Goal: Information Seeking & Learning: Find specific fact

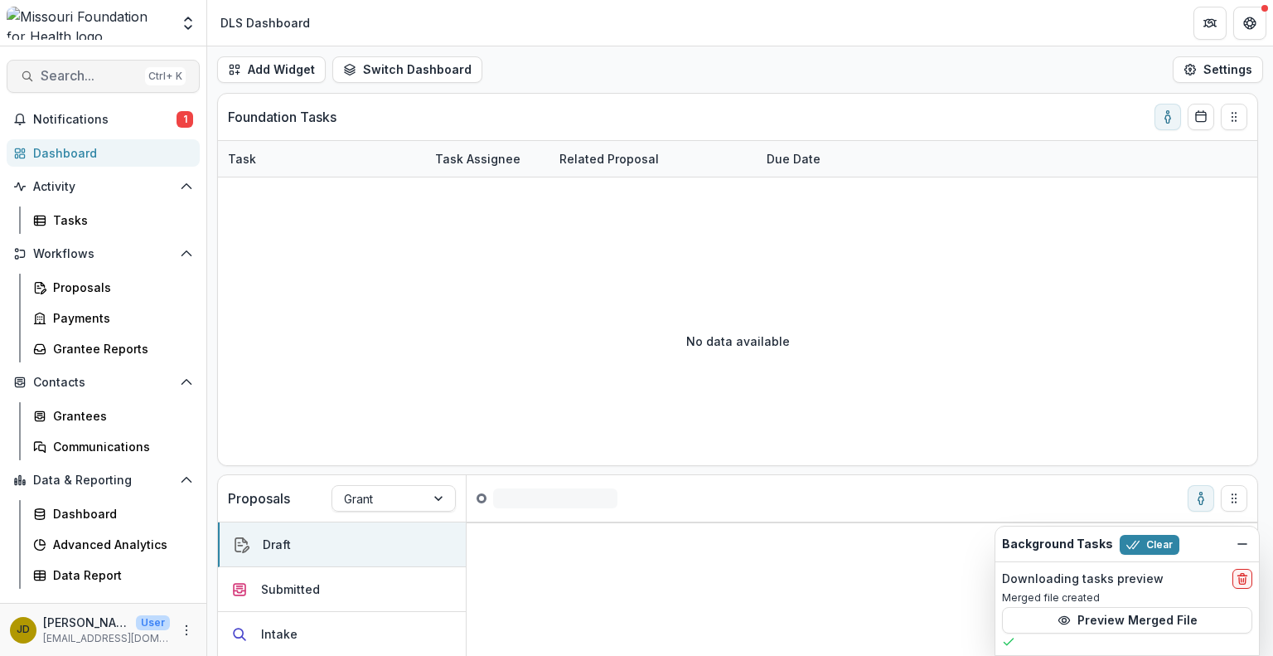
click at [95, 82] on span "Search..." at bounding box center [90, 76] width 98 height 16
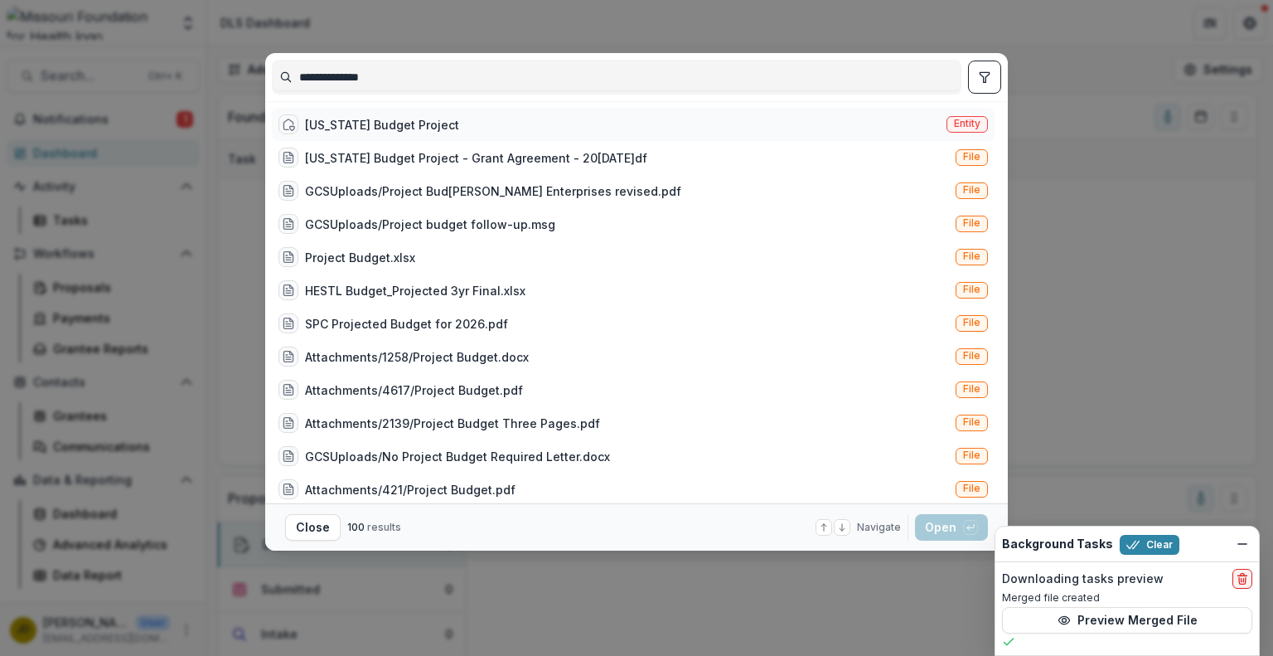
type input "**********"
click at [344, 116] on div "[US_STATE] Budget Project" at bounding box center [382, 124] width 154 height 17
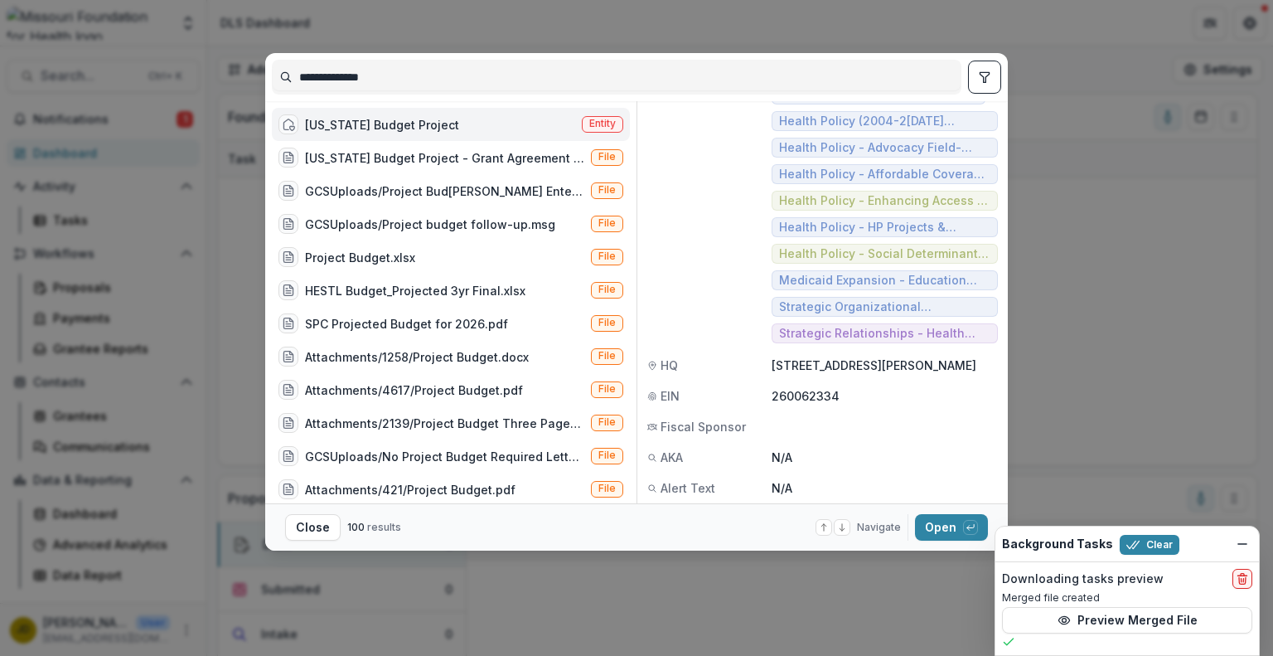
scroll to position [254, 0]
click at [944, 523] on button "Open with enter key" at bounding box center [951, 527] width 73 height 27
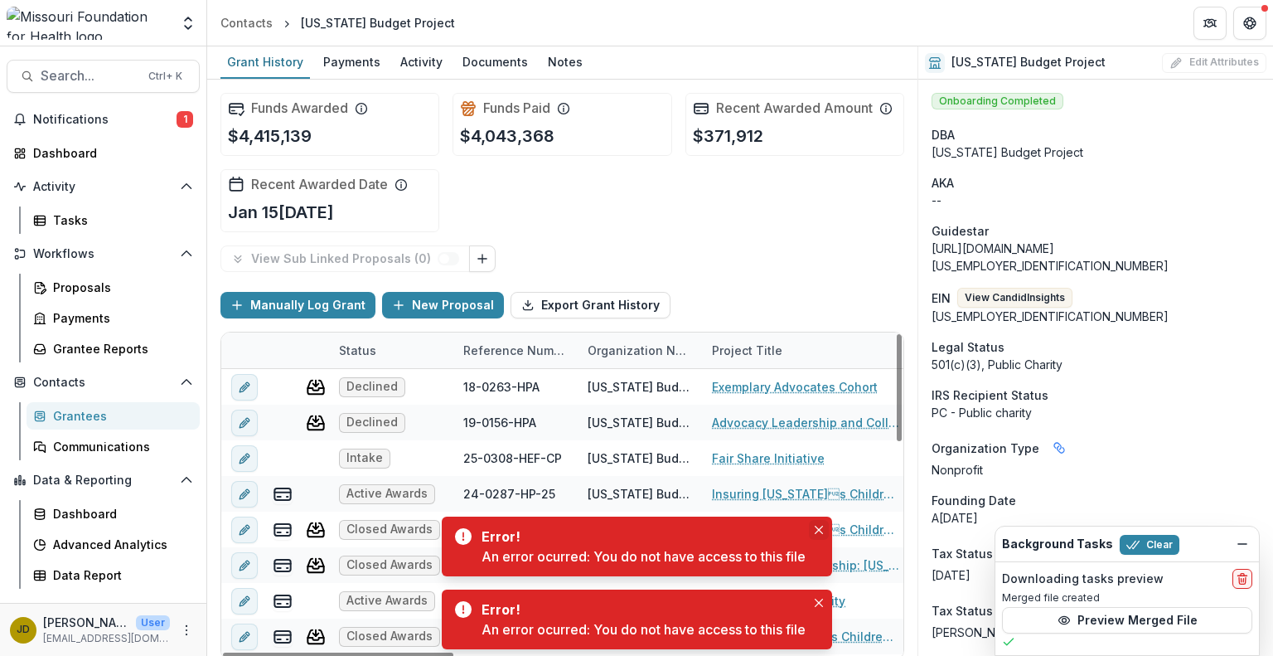
click at [818, 530] on icon "Close" at bounding box center [819, 530] width 8 height 8
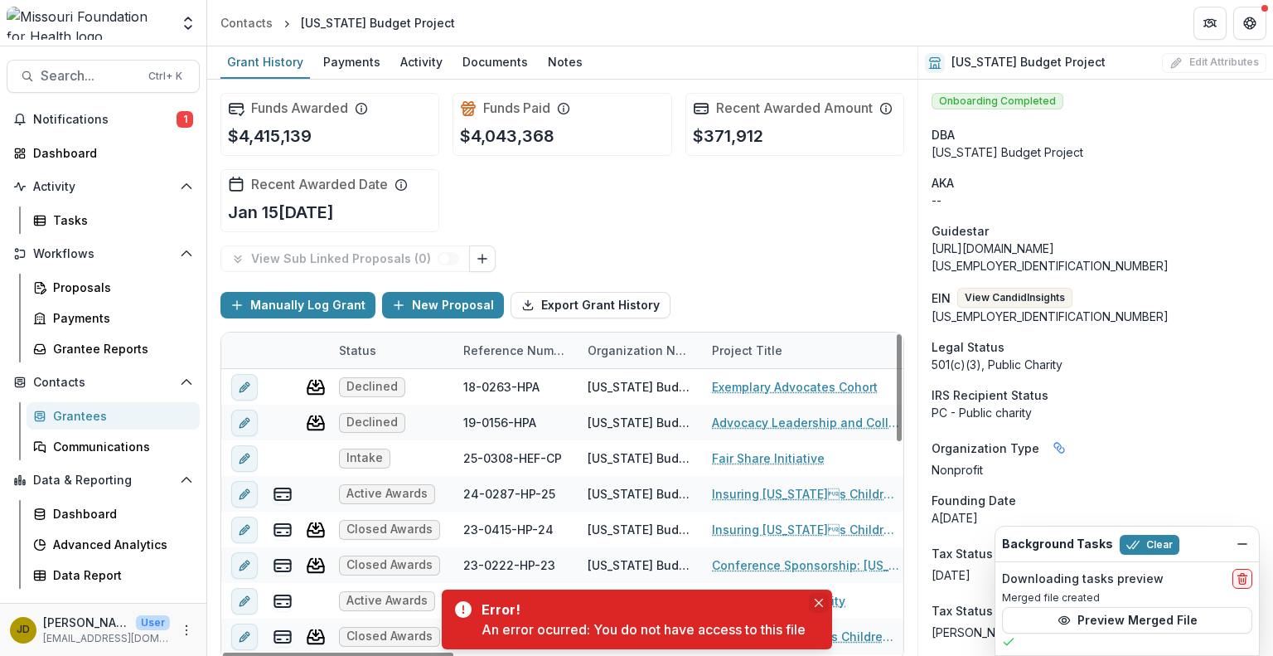
click at [829, 595] on button "Close" at bounding box center [819, 603] width 20 height 20
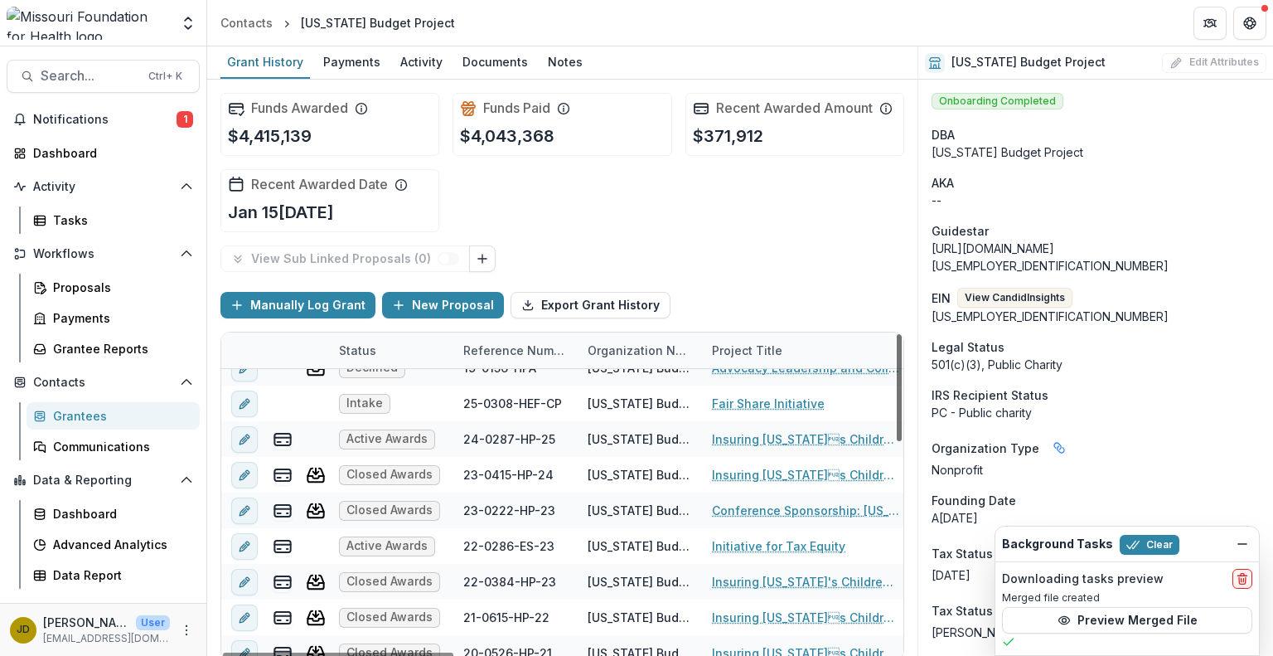
scroll to position [56, 0]
drag, startPoint x: 892, startPoint y: 394, endPoint x: 895, endPoint y: 413, distance: 19.4
click at [897, 413] on div at bounding box center [899, 387] width 5 height 107
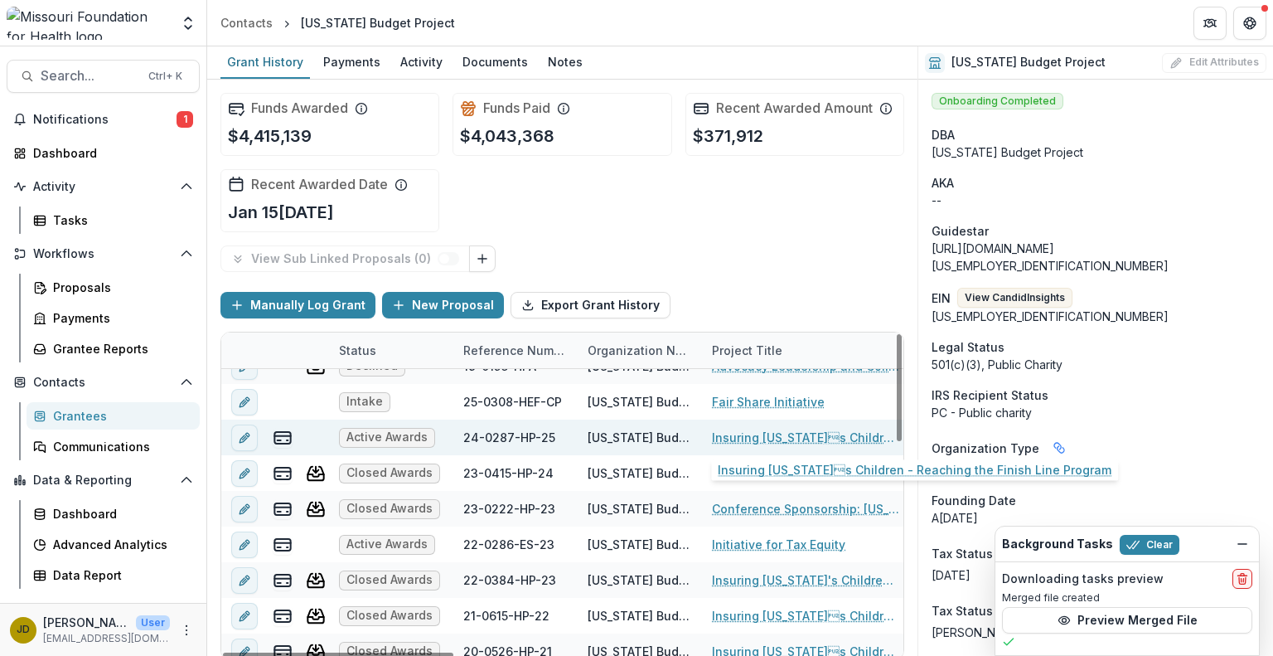
click at [786, 431] on link "Insuring [US_STATE]s Children - Reaching the Finish Line Program" at bounding box center [805, 437] width 187 height 17
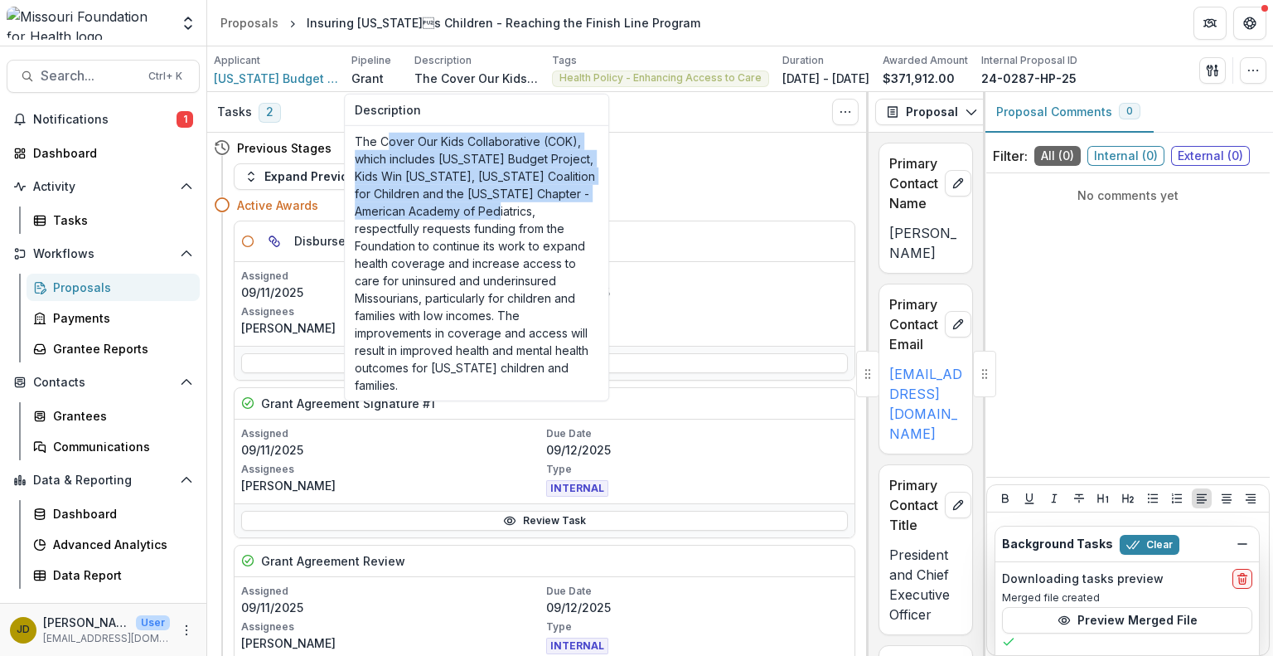
drag, startPoint x: 385, startPoint y: 142, endPoint x: 541, endPoint y: 211, distance: 171.4
click at [541, 211] on p "The Cover Our Kids Collaborative (COK), which includes [US_STATE] Budget Projec…" at bounding box center [477, 263] width 244 height 261
copy p "over Our Kids Collaborative (COK), which includes [US_STATE] Budget Project, Ki…"
